Goal: Use online tool/utility: Utilize a website feature to perform a specific function

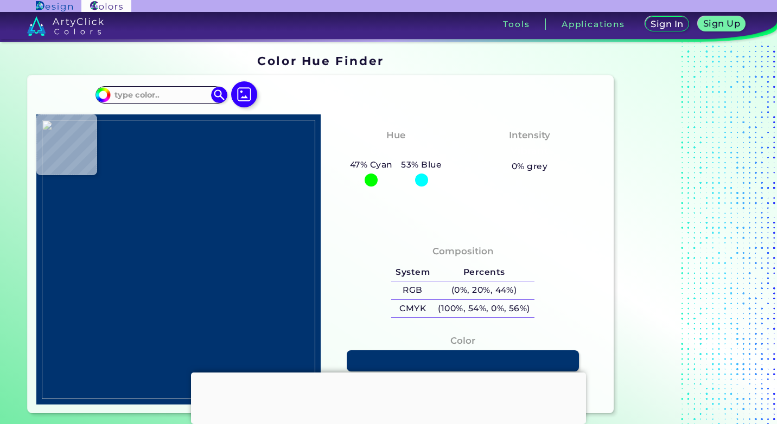
type input "#f5f5f5"
type input "#F5F5F5"
type input "#f2f2f2"
type input "#F2F2F2"
type input "#f3f3f3"
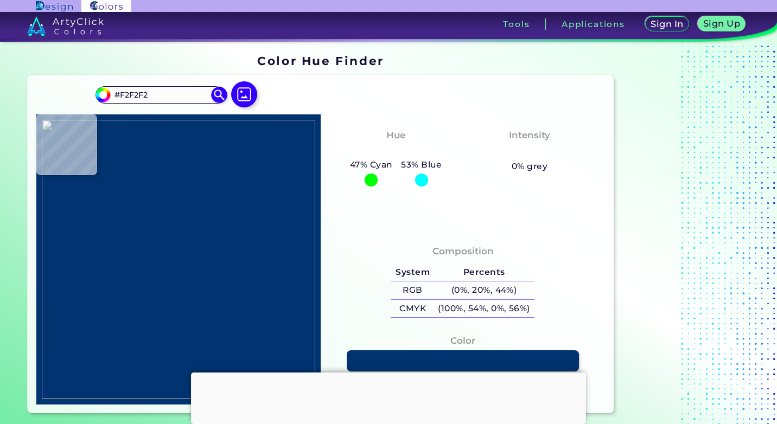
type input "#F3F3F3"
type input "#a5a5a5"
type input "#A5A5A5"
type input "#000002"
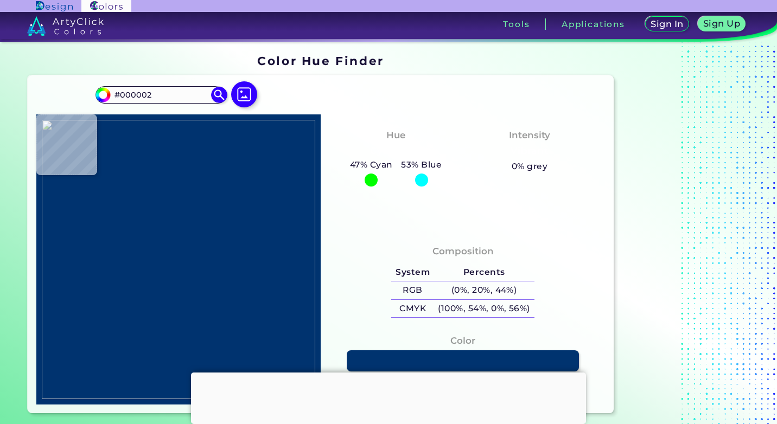
type input "#39393b"
type input "#39393B"
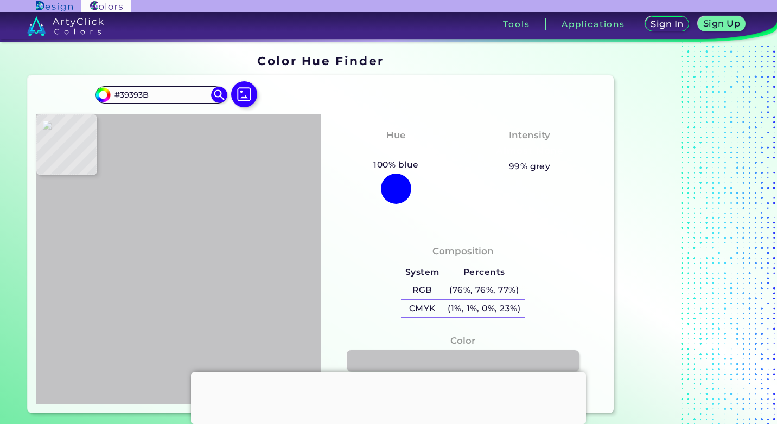
type input "#c2c2c4"
type input "#C2C2C4"
type input "#80596a"
type input "#80596A"
type input "#eaabc4"
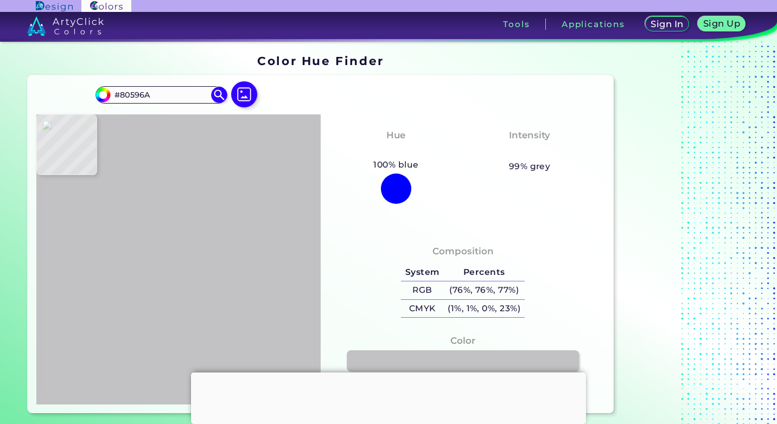
type input "#EAABC4"
type input "#f0b0ca"
type input "#F0B0CA"
type input "#f2b1cb"
type input "#F2B1CB"
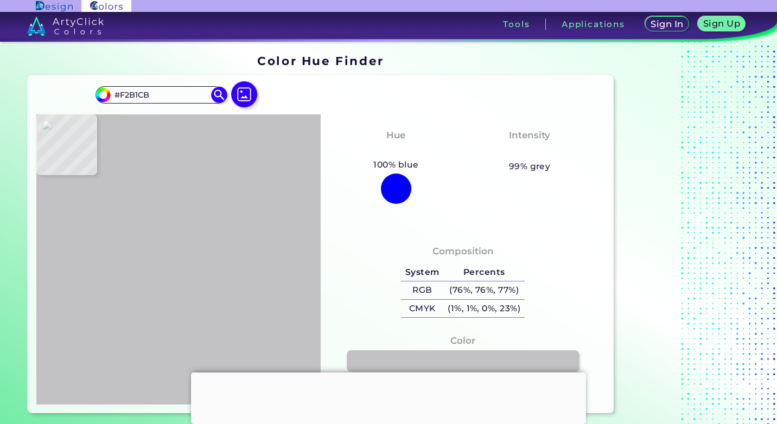
type input "#f3b1cc"
type input "#F3B1CC"
type input "#f2b3cc"
type input "#F2B3CC"
type input "#f4b2cb"
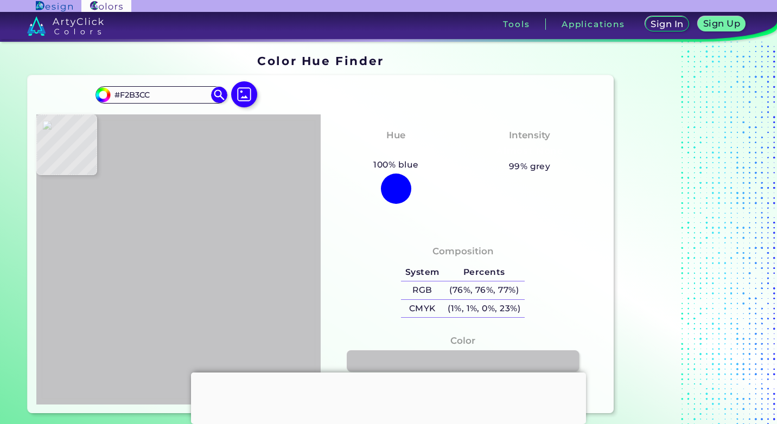
type input "#F4B2CB"
type input "#f5b2cb"
type input "#F5B2CB"
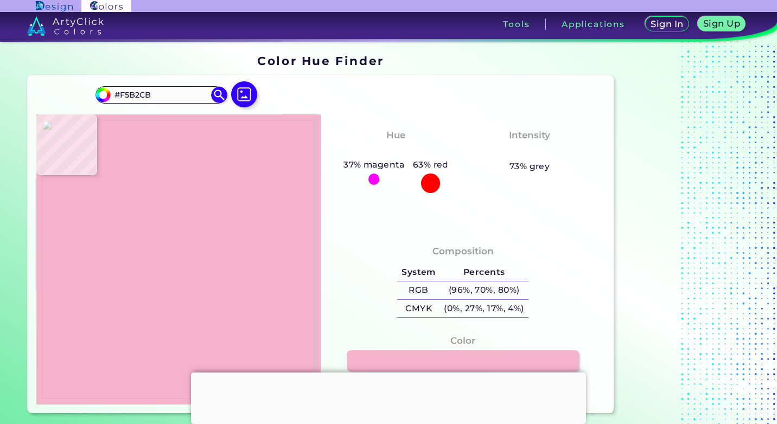
type input "#f5b0ca"
type input "#F5B0CA"
type input "#f4b0ca"
type input "#F4B0CA"
type input "#f4b1ca"
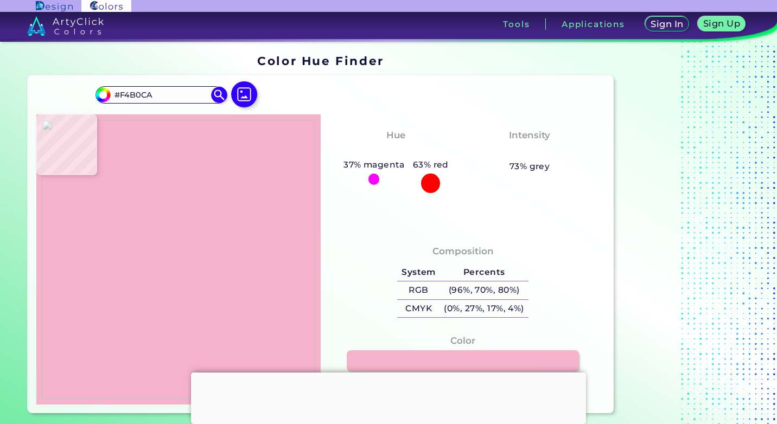
type input "#F4B1CA"
type input "#f4b0ca"
type input "#F4B0CA"
click at [196, 201] on img at bounding box center [178, 259] width 273 height 279
click at [165, 206] on img at bounding box center [178, 259] width 273 height 279
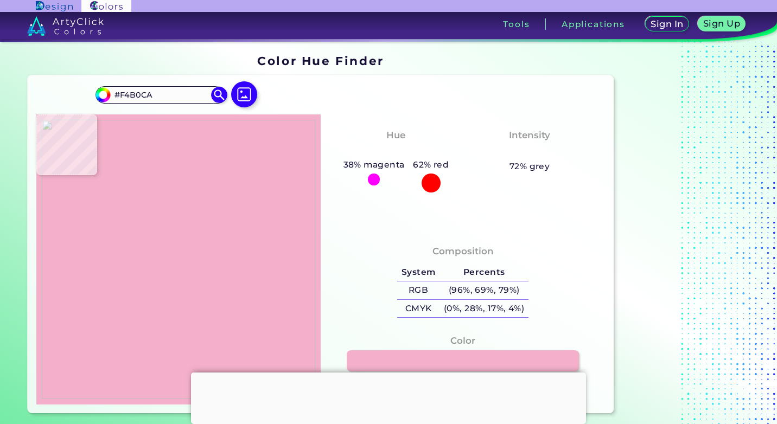
type input "#a94eaa"
type input "#A94EAA"
type input "#a74ea8"
type input "#A74EA8"
type input "#a64ea7"
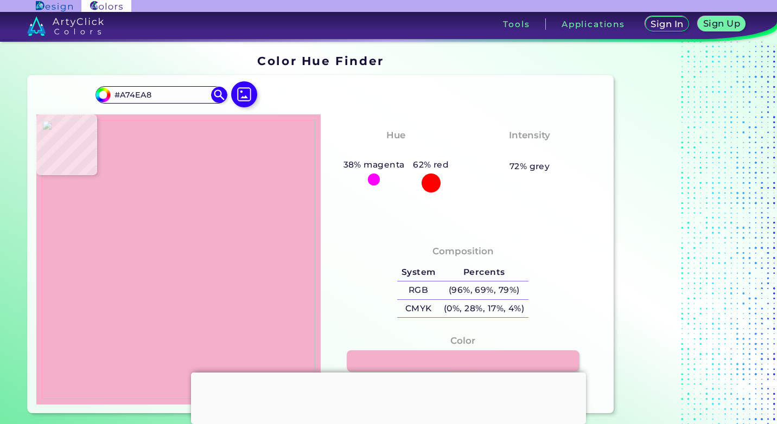
type input "#A64EA7"
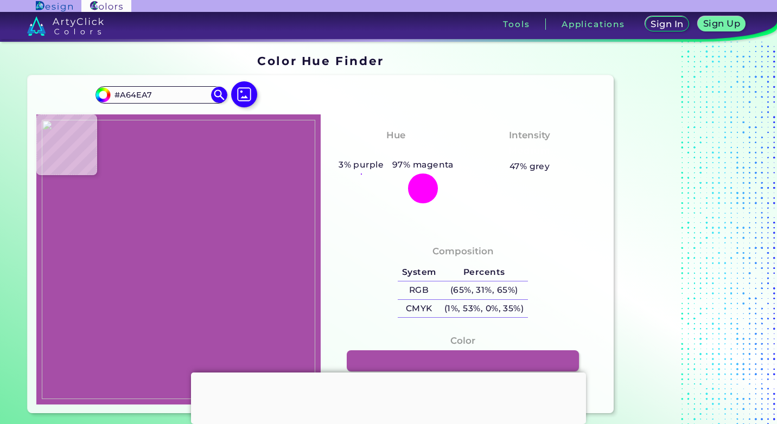
type input "#a74ea8"
type input "#A74EA8"
type input "#a94eaa"
type input "#A94EAA"
type input "#aa4dab"
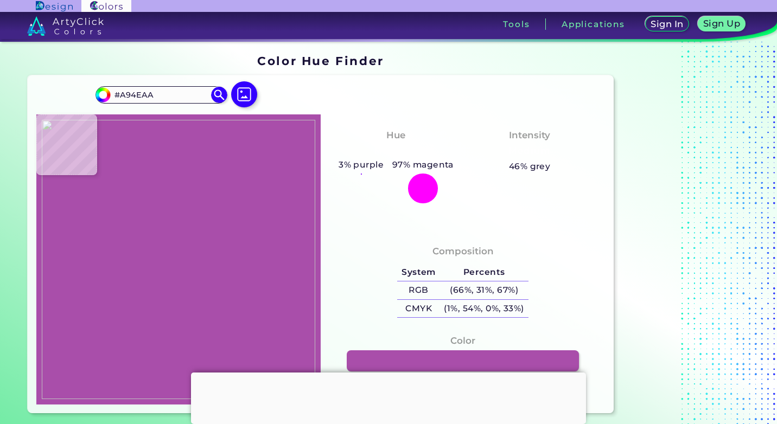
type input "#AA4DAB"
type input "#a450a5"
type input "#A450A5"
type input "#a64fa6"
type input "#A64FA6"
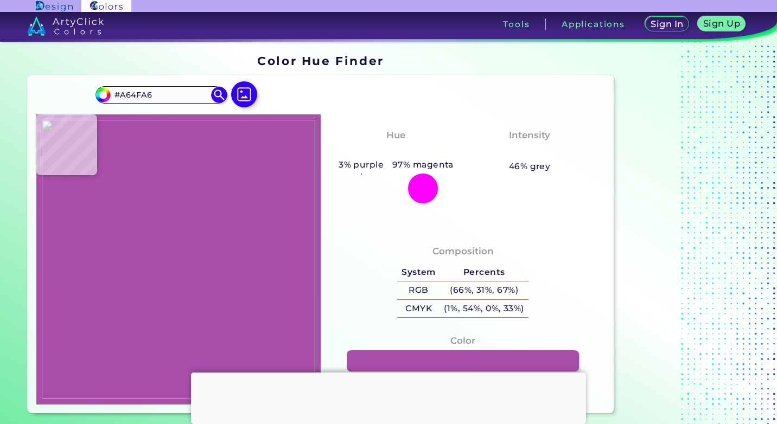
type input "#a05ba5"
type input "#A05BA5"
type input "#bea9c0"
type input "#BEA9C0"
type input "#c4b4c5"
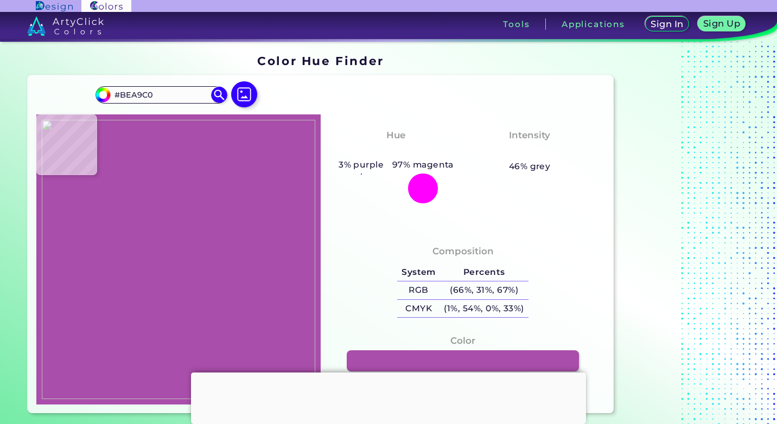
type input "#C4B4C5"
type input "#c5bcc7"
type input "#C5BCC7"
type input "#c2c0c3"
type input "#C2C0C3"
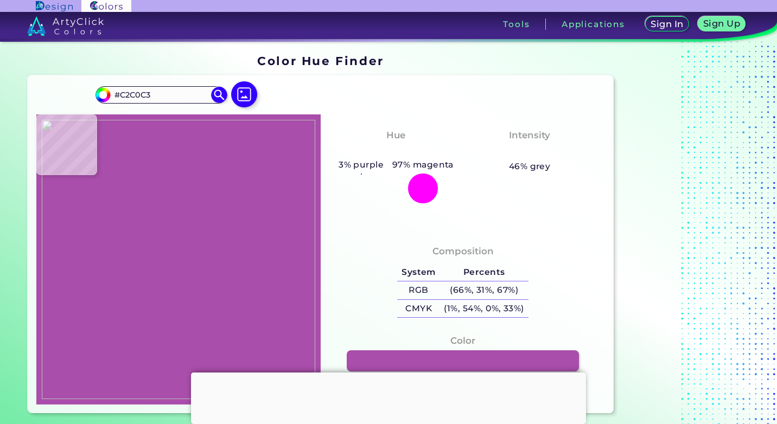
type input "#c1c2c2"
type input "#C1C2C2"
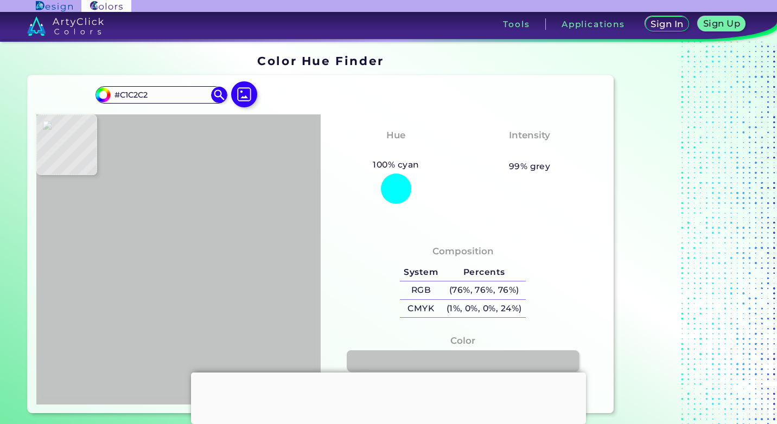
type input "#c3c1c6"
type input "#C3C1C6"
type input "#c3c2c6"
type input "#C3C2C6"
type input "#c4c1c7"
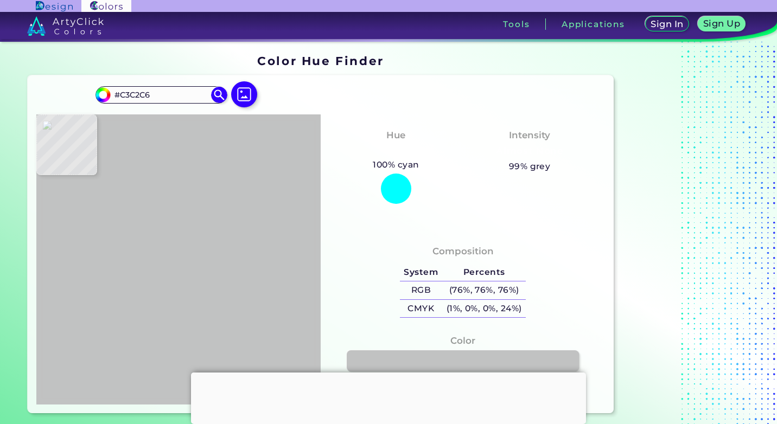
type input "#C4C1C7"
type input "#c3c2c5"
type input "#C3C2C5"
type input "#c2c2c5"
type input "#C2C2C5"
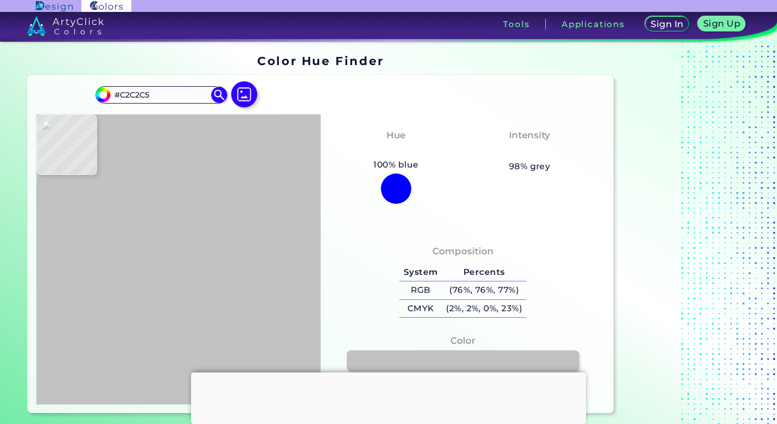
type input "#c2c3c5"
type input "#C2C3C5"
type input "#c2c2c5"
type input "#C2C2C5"
type input "#c3c2c5"
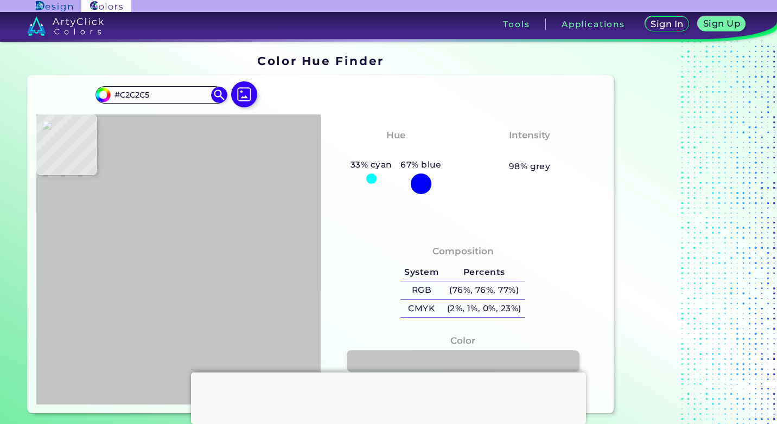
type input "#C3C2C5"
type input "#c4c2c6"
type input "#C4C2C6"
type input "#c4c2c5"
type input "#C4C2C5"
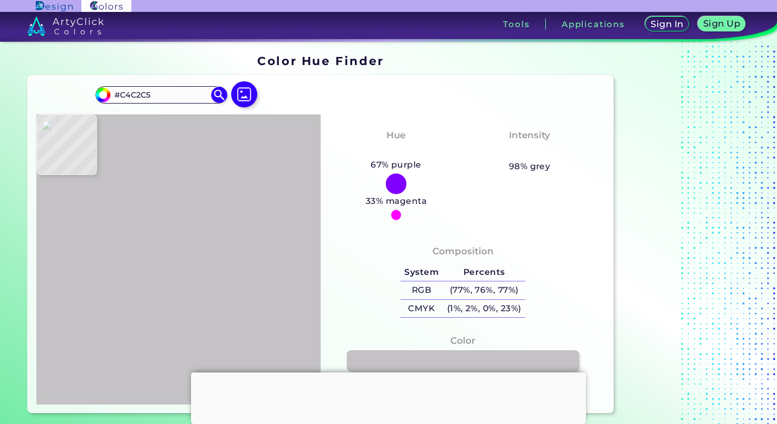
type input "#c3c2c5"
type input "#C3C2C5"
type input "#c2c2c5"
type input "#C2C2C5"
type input "#c2c3c5"
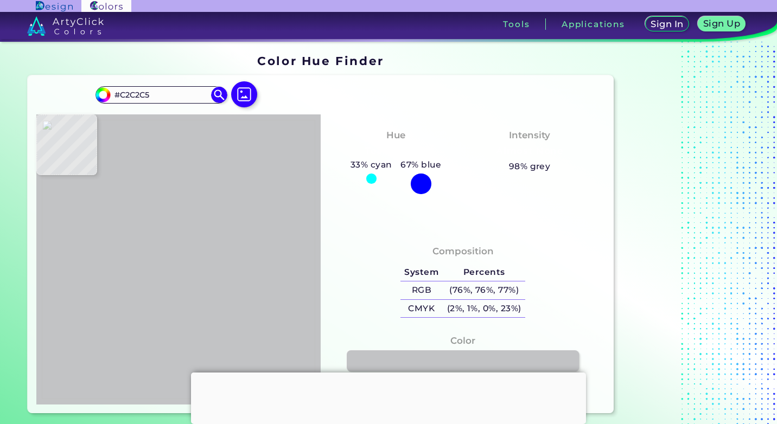
type input "#C2C3C5"
type input "#c2c2c5"
type input "#C2C2C5"
type input "#c2c3c5"
type input "#C2C3C5"
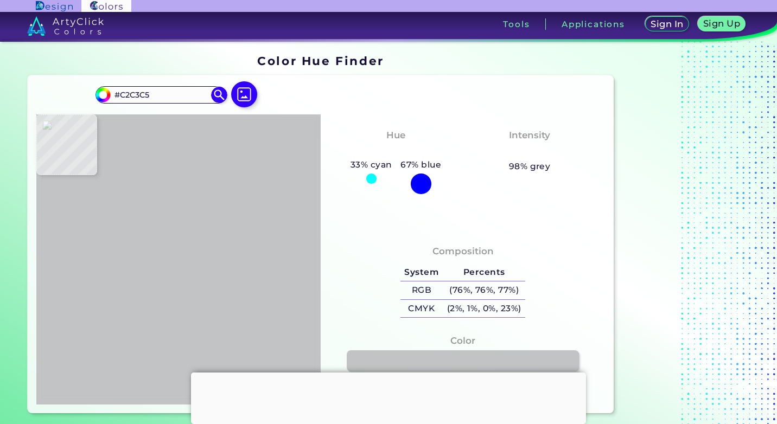
type input "#c2c2c5"
type input "#C2C2C5"
type input "#c2c3c5"
type input "#C2C3C5"
type input "#c2c2c5"
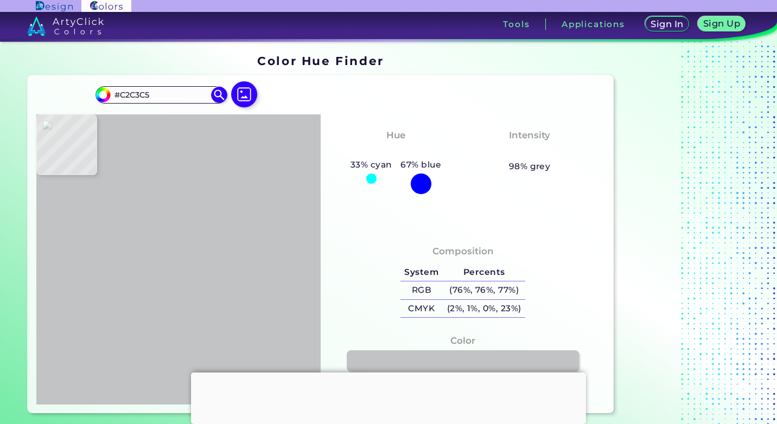
type input "#C2C2C5"
type input "#c3c2c5"
type input "#C3C2C5"
type input "#f5f5f5"
type input "#F5F5F5"
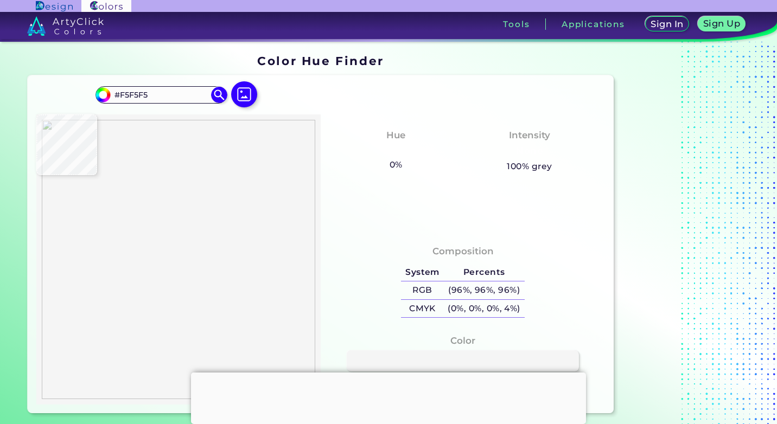
type input "#000000"
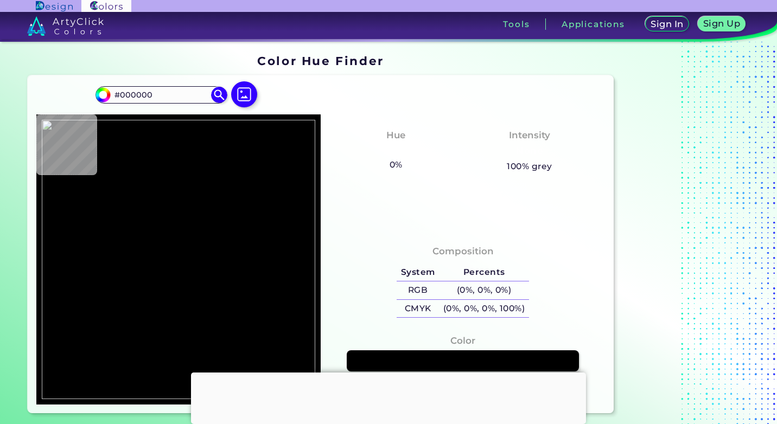
type input "#f5f5f5"
type input "#F5F5F5"
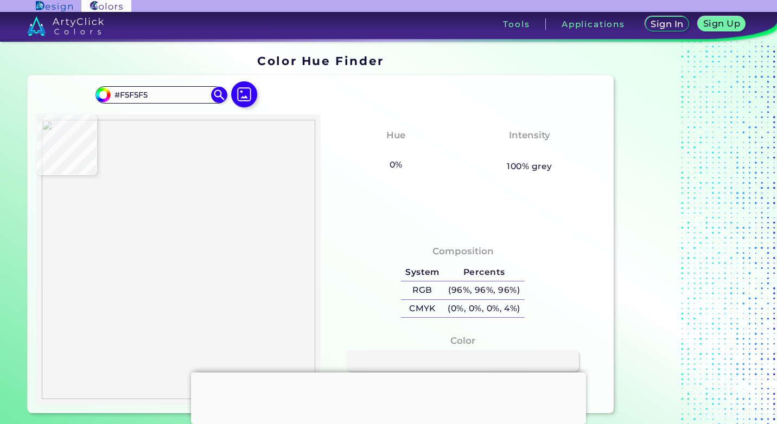
type input "#000000"
type input "#f5f5f5"
type input "#F5F5F5"
type input "#000002"
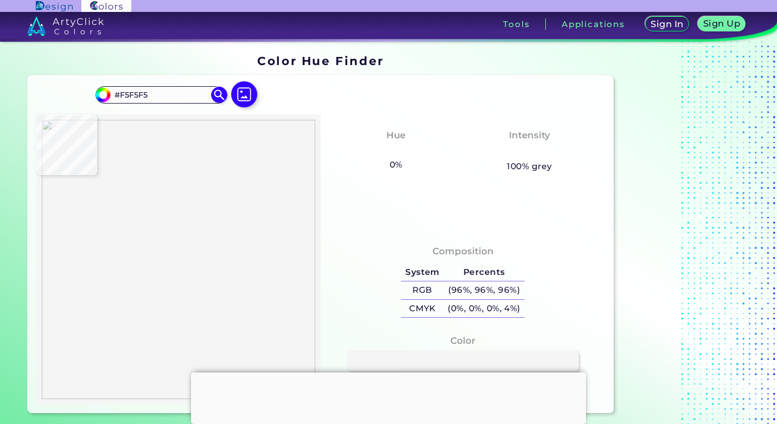
type input "#000002"
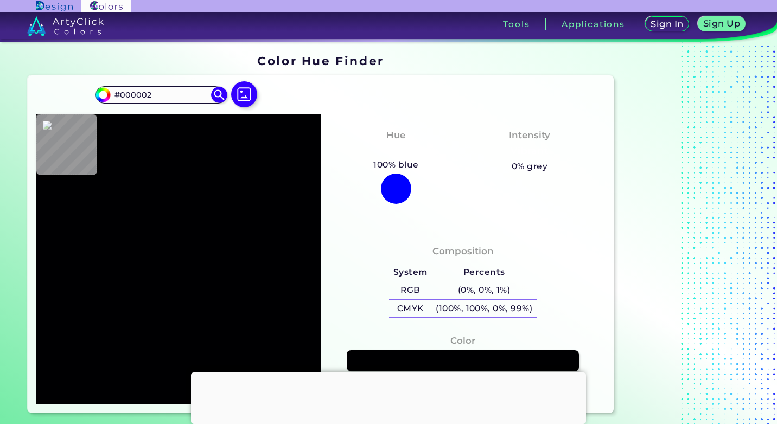
type input "#060608"
type input "#272729"
type input "#515153"
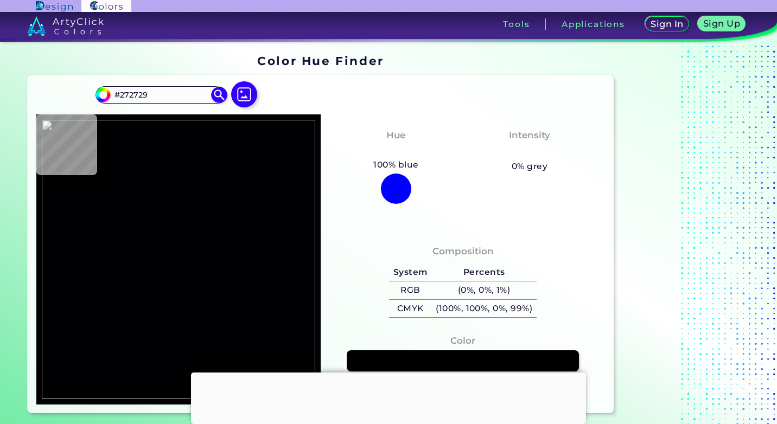
type input "#515153"
type input "#8b8b8c"
type input "#8B8B8C"
type input "#aeaeae"
type input "#AEAEAE"
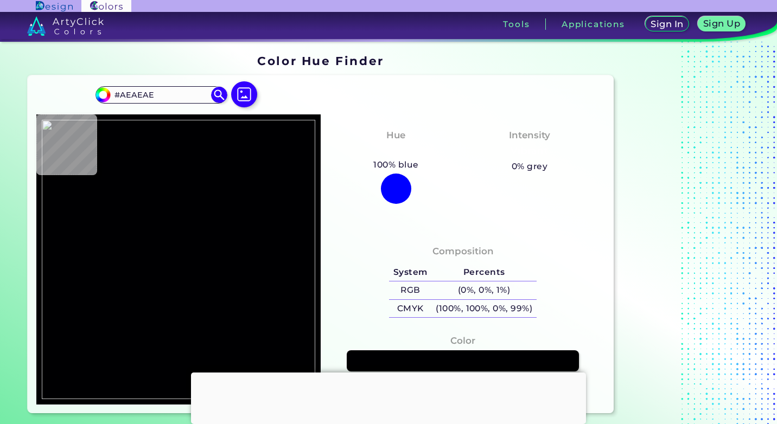
type input "#c0c0c0"
type input "#C0C0C0"
type input "#c1c1c1"
type input "#C1C1C1"
type input "#c3c3c3"
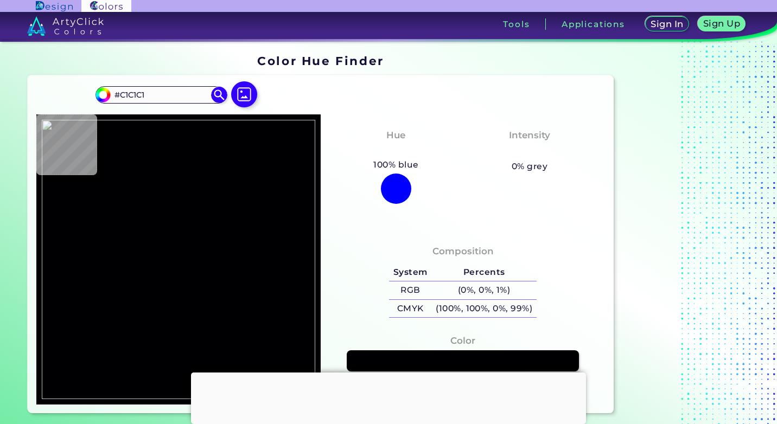
type input "#C3C3C3"
type input "#c2c2c2"
type input "#C2C2C2"
type input "#c3c2c5"
type input "#C3C2C5"
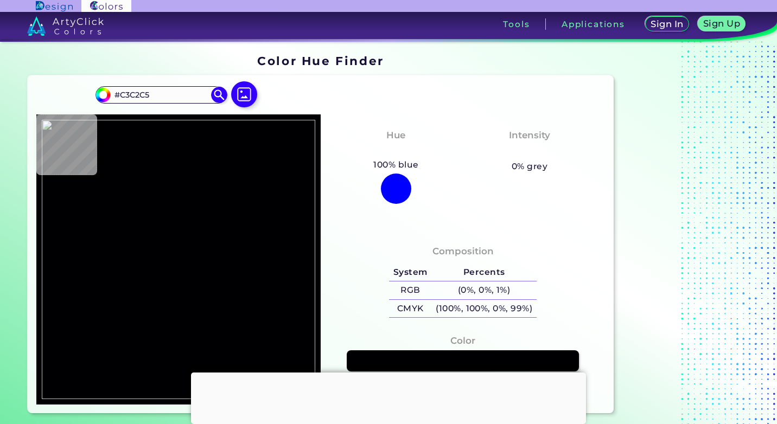
type input "#c2c2c5"
type input "#C2C2C5"
type input "#c3c1c4"
type input "#C3C1C4"
type input "#c4c2c5"
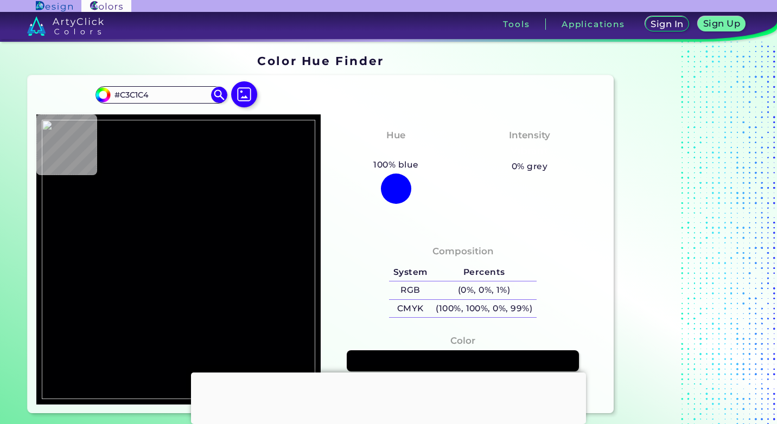
type input "#C4C2C5"
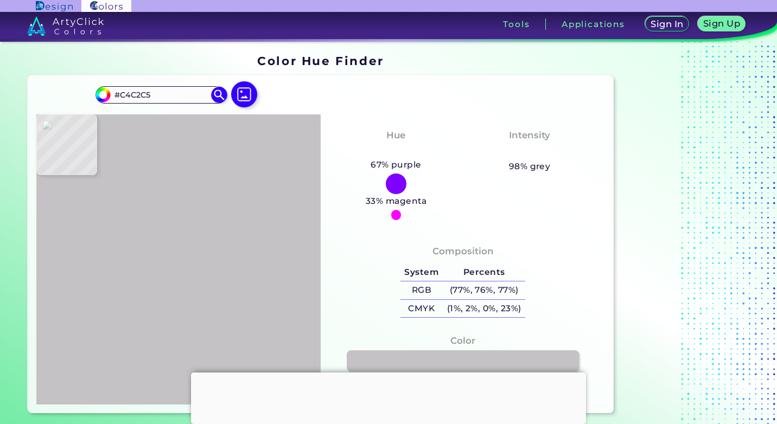
type input "#c3c2c5"
type input "#C3C2C5"
type input "#c2c2c5"
type input "#C2C2C5"
type input "#c2c3c5"
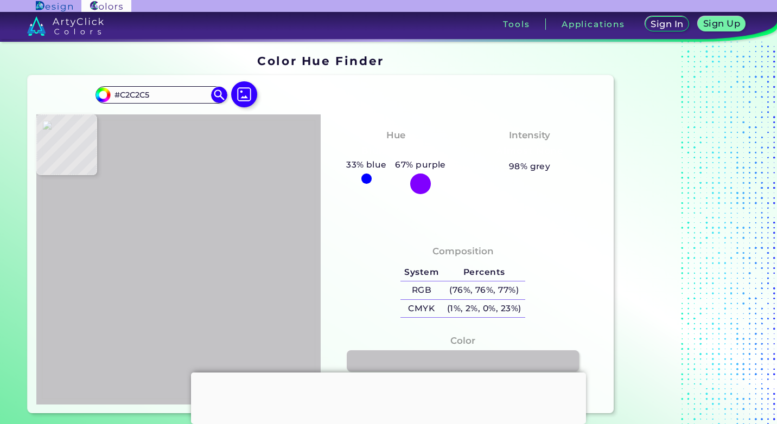
type input "#C2C3C5"
type input "#c2c2c5"
type input "#C2C2C5"
type input "#c3c2c5"
type input "#C3C2C5"
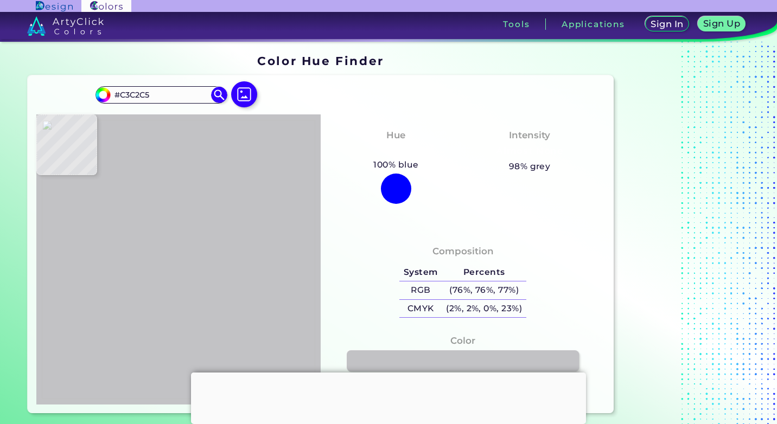
type input "#c4c2c5"
type input "#C4C2C5"
type input "#c3c1c4"
type input "#C3C1C4"
type input "#c5c0c5"
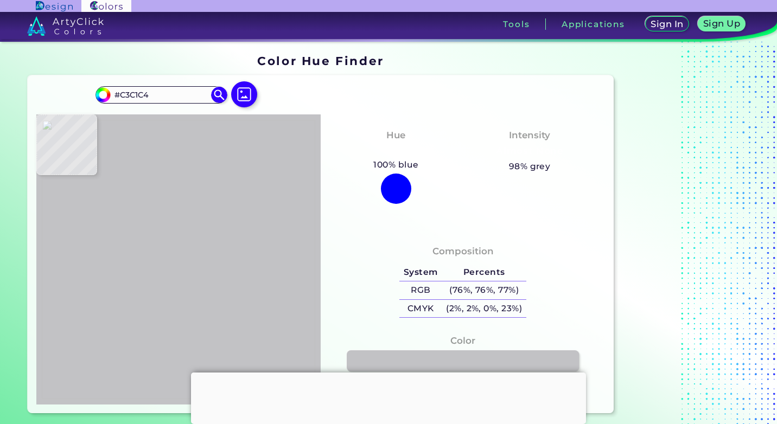
type input "#C5C0C5"
type input "#c4c0c5"
type input "#C4C0C5"
type input "#c8bfc7"
type input "#C8BFC7"
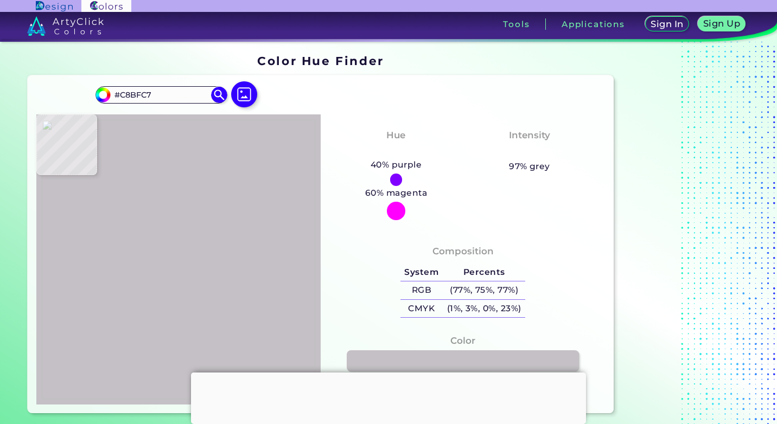
type input "#c6bfc7"
type input "#C6BFC7"
type input "#c5c0c6"
type input "#C5C0C6"
type input "#c6c0c6"
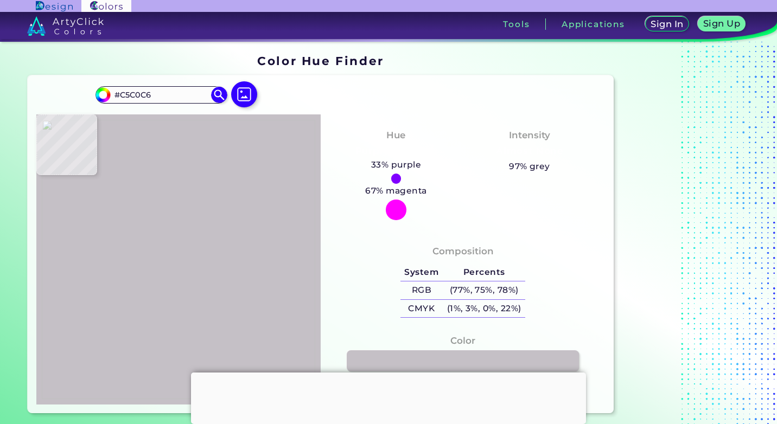
type input "#C6C0C6"
type input "#c9bfc7"
type input "#C9BFC7"
type input "#c9bec7"
type input "#C9BEC7"
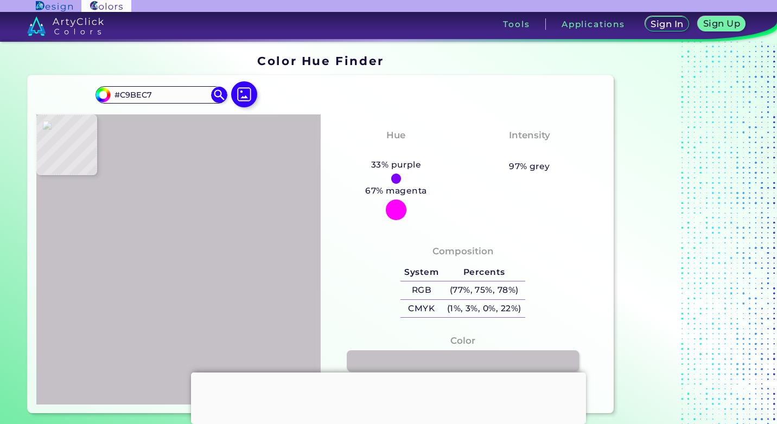
type input "#c5c0c5"
type input "#C5C0C5"
type input "#c2c3c5"
type input "#C2C3C5"
type input "#c2c2c5"
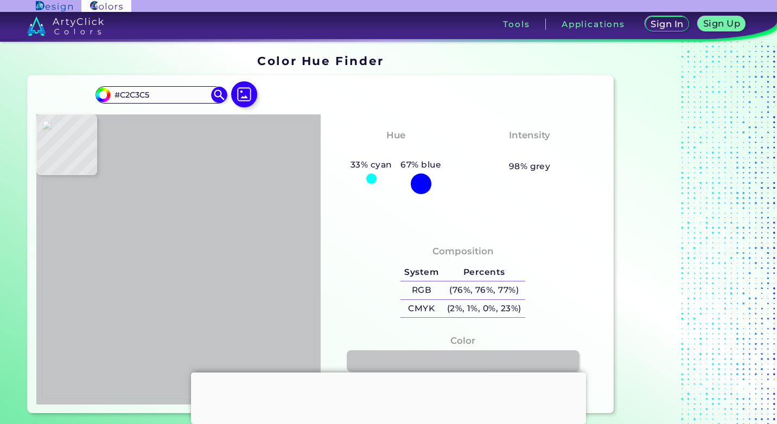
type input "#C2C2C5"
type input "#c3c2c5"
type input "#C3C2C5"
type input "#c4c2c5"
type input "#C4C2C5"
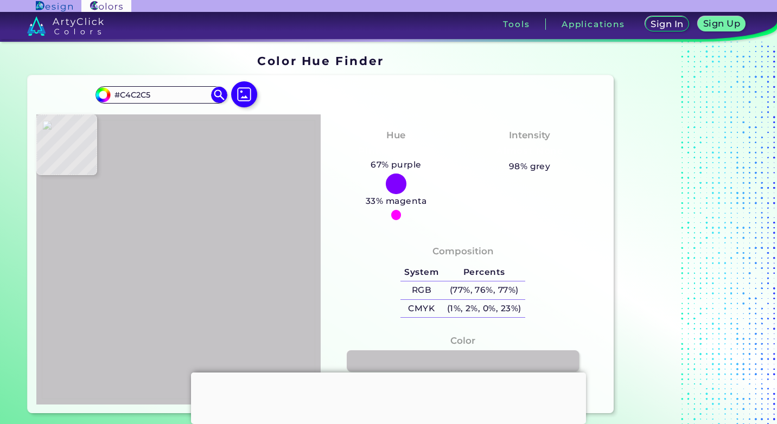
type input "#afacaf"
type input "#AFACAF"
type input "#8c8a8c"
type input "#8C8A8C"
type input "#262628"
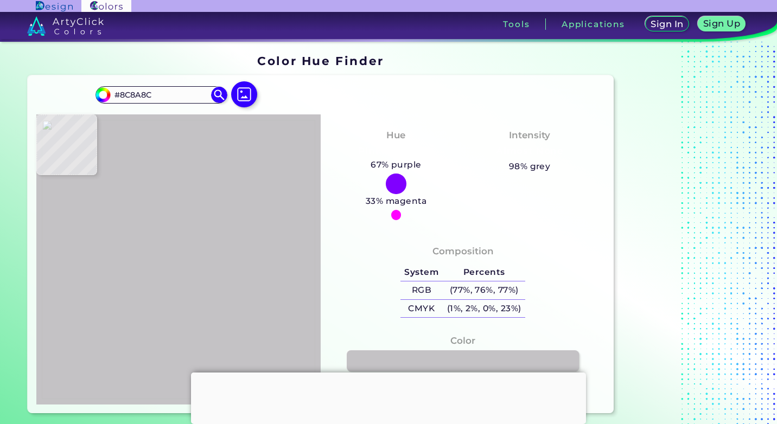
type input "#262628"
type input "#000002"
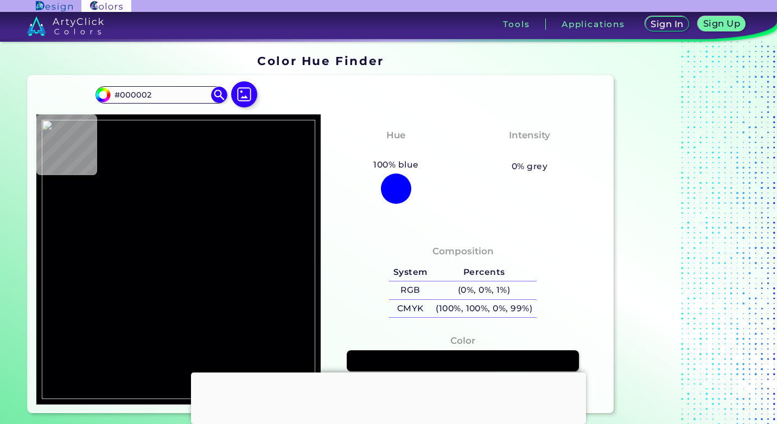
type input "#010103"
type input "#060608"
type input "#262628"
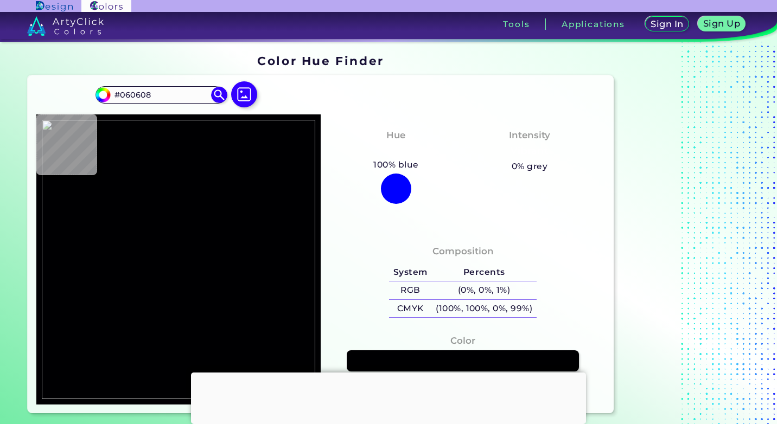
type input "#262628"
type input "#505052"
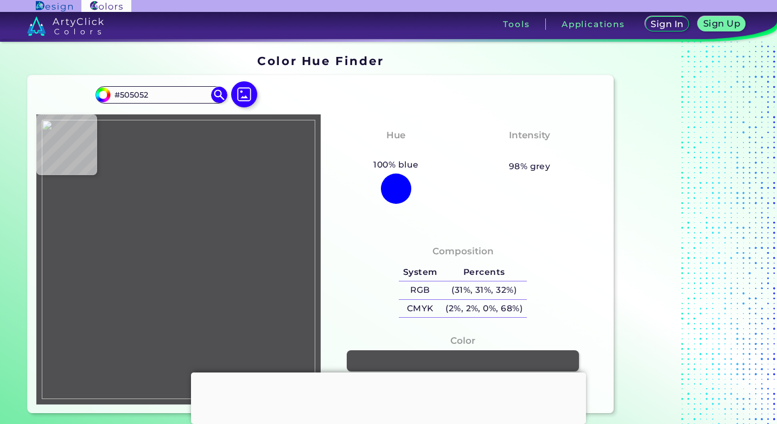
type input "#8c8a8c"
type input "#8C8A8C"
